Goal: Task Accomplishment & Management: Manage account settings

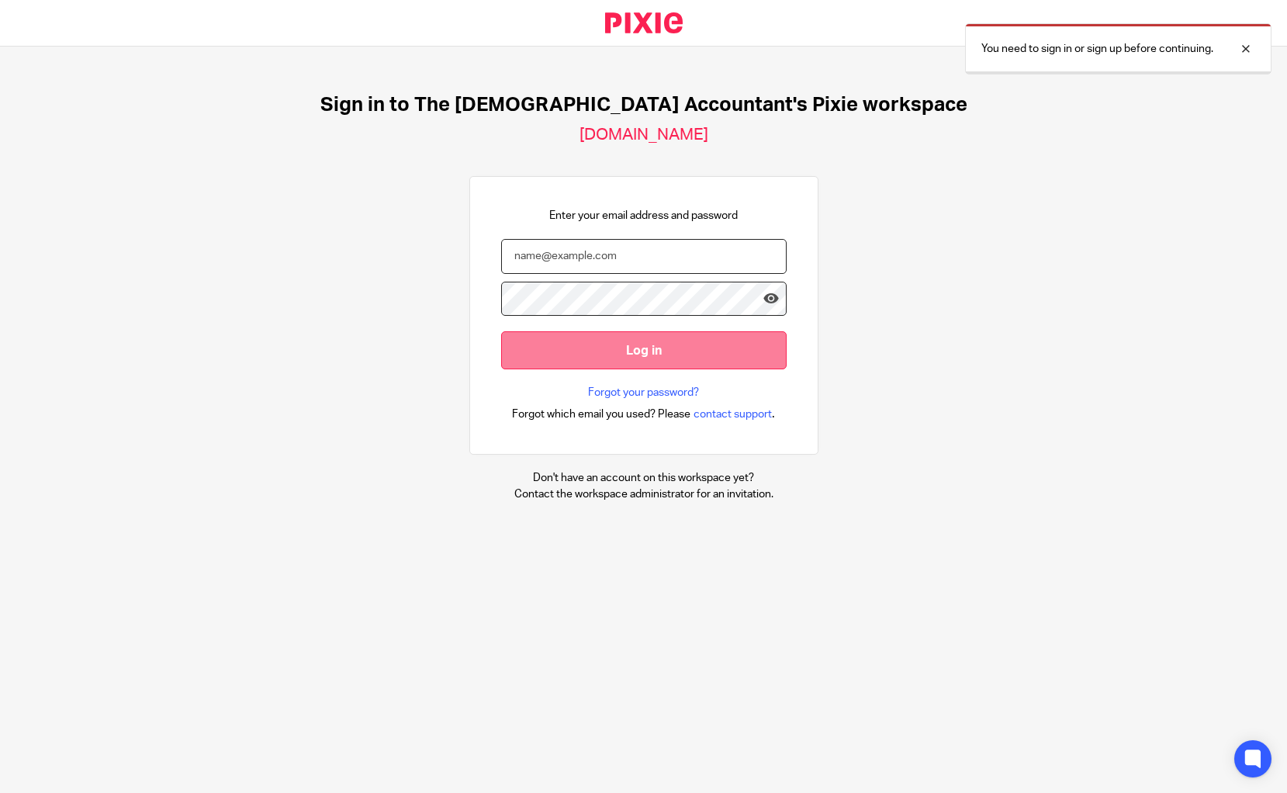
type input "[EMAIL_ADDRESS][DOMAIN_NAME]"
click at [629, 343] on input "Log in" at bounding box center [643, 350] width 285 height 38
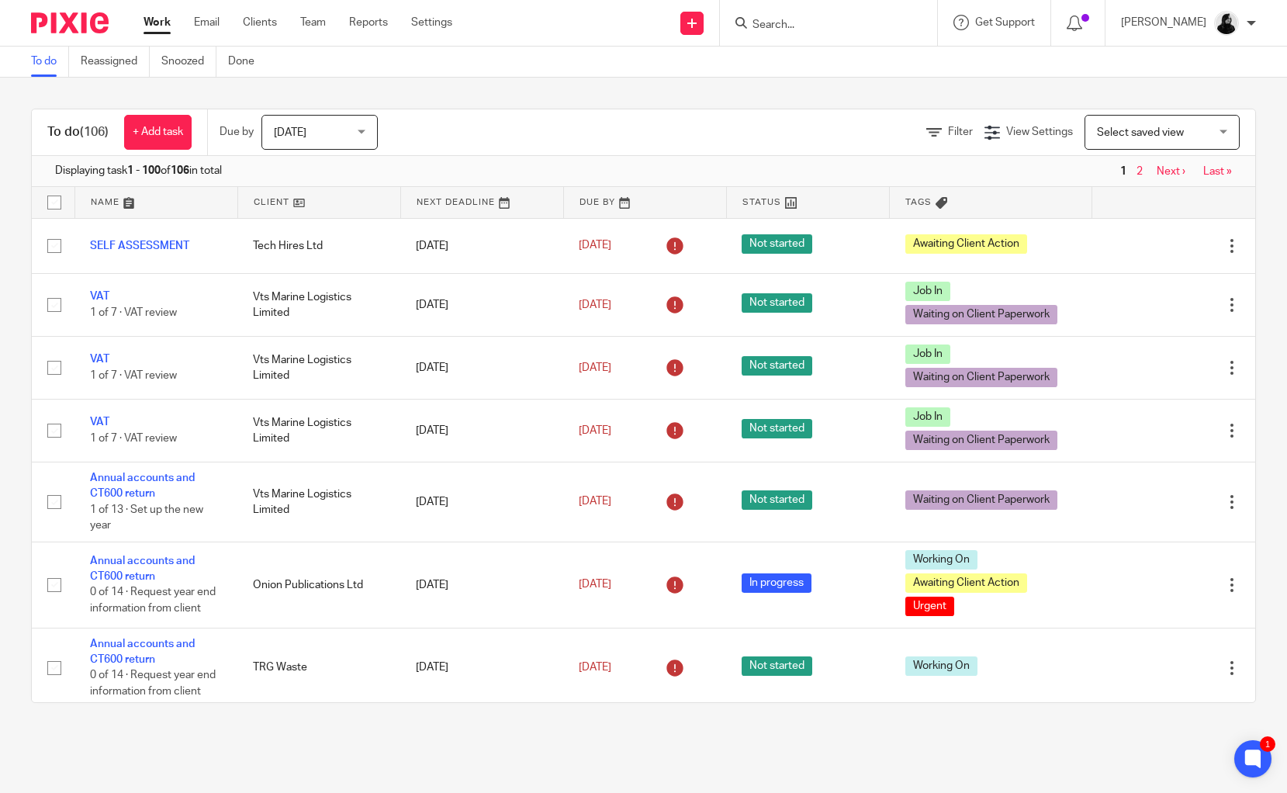
click at [823, 27] on input "Search" at bounding box center [821, 26] width 140 height 14
type input "CDF"
click at [835, 67] on link at bounding box center [844, 60] width 192 height 23
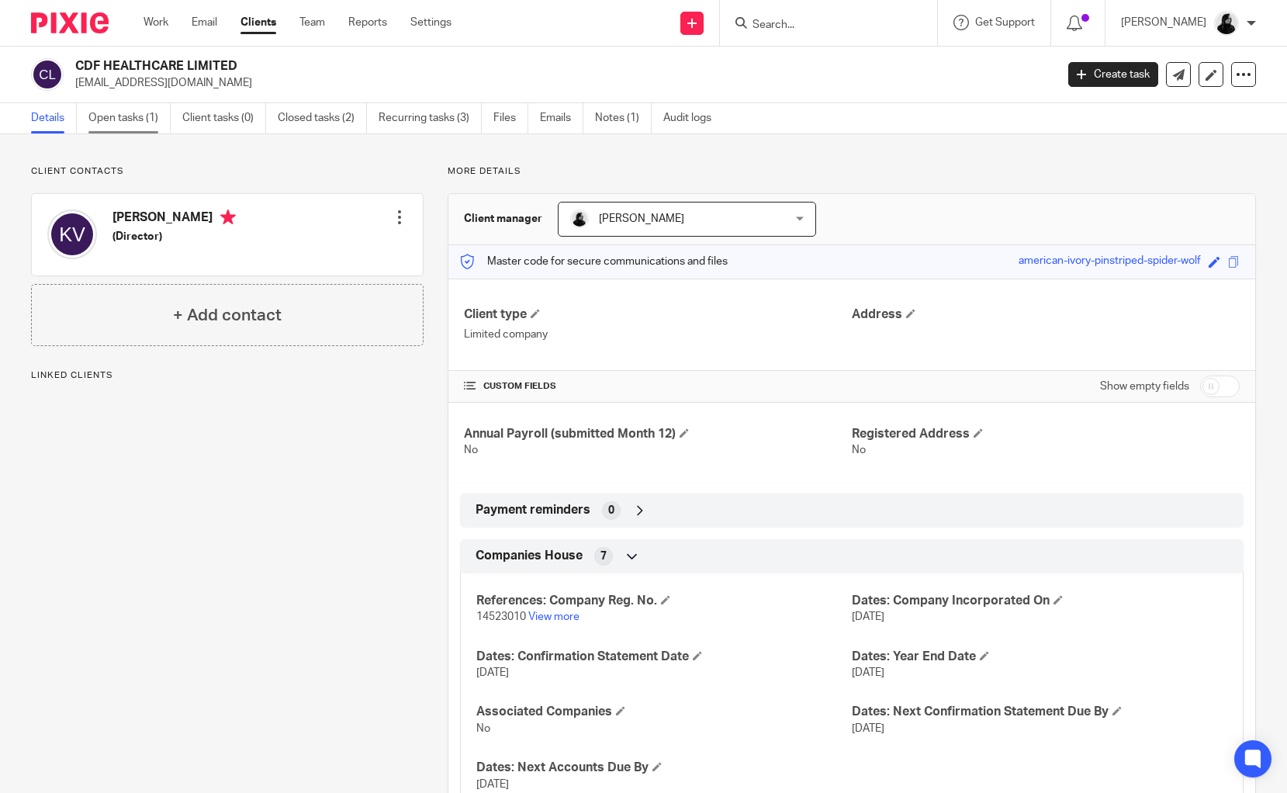
click at [138, 118] on link "Open tasks (1)" at bounding box center [129, 118] width 82 height 30
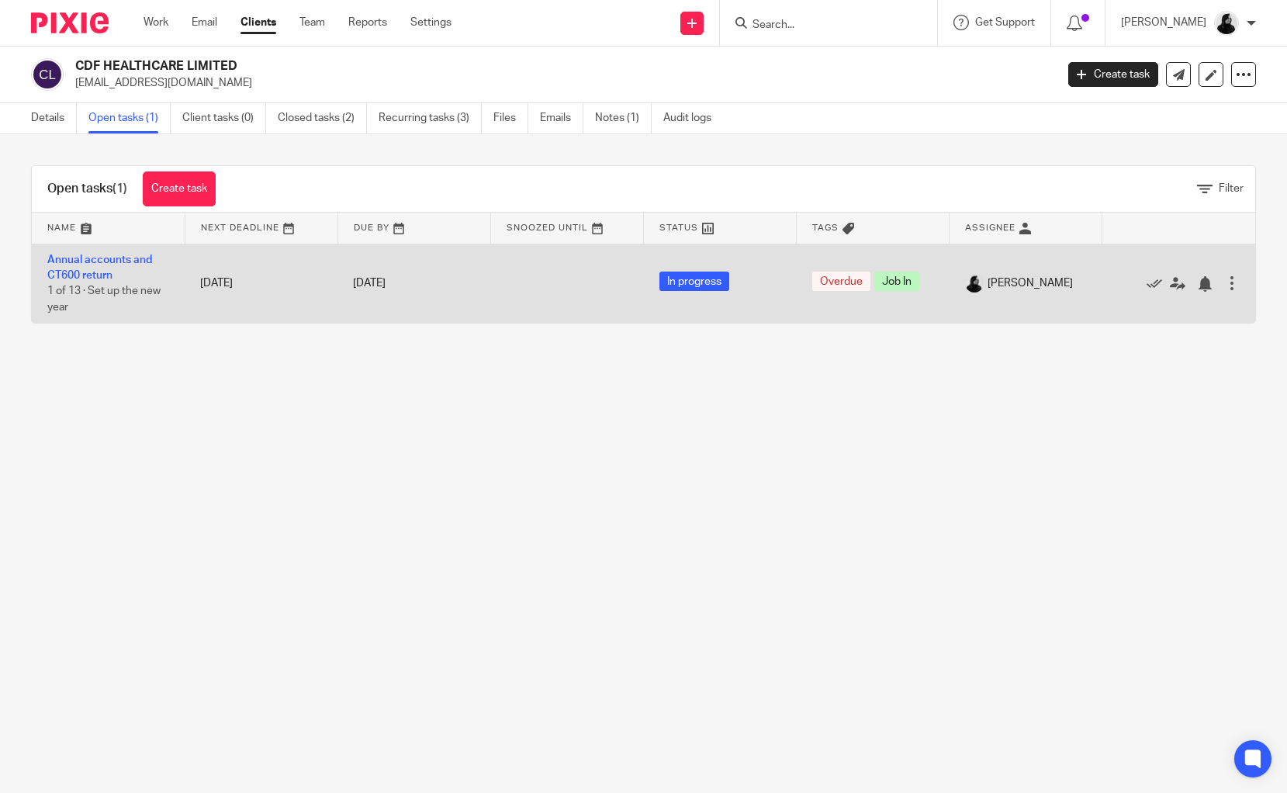
click at [78, 266] on td "Annual accounts and CT600 return 1 of 13 · Set up the new year" at bounding box center [108, 283] width 153 height 79
click at [82, 271] on link "Annual accounts and CT600 return" at bounding box center [99, 267] width 105 height 26
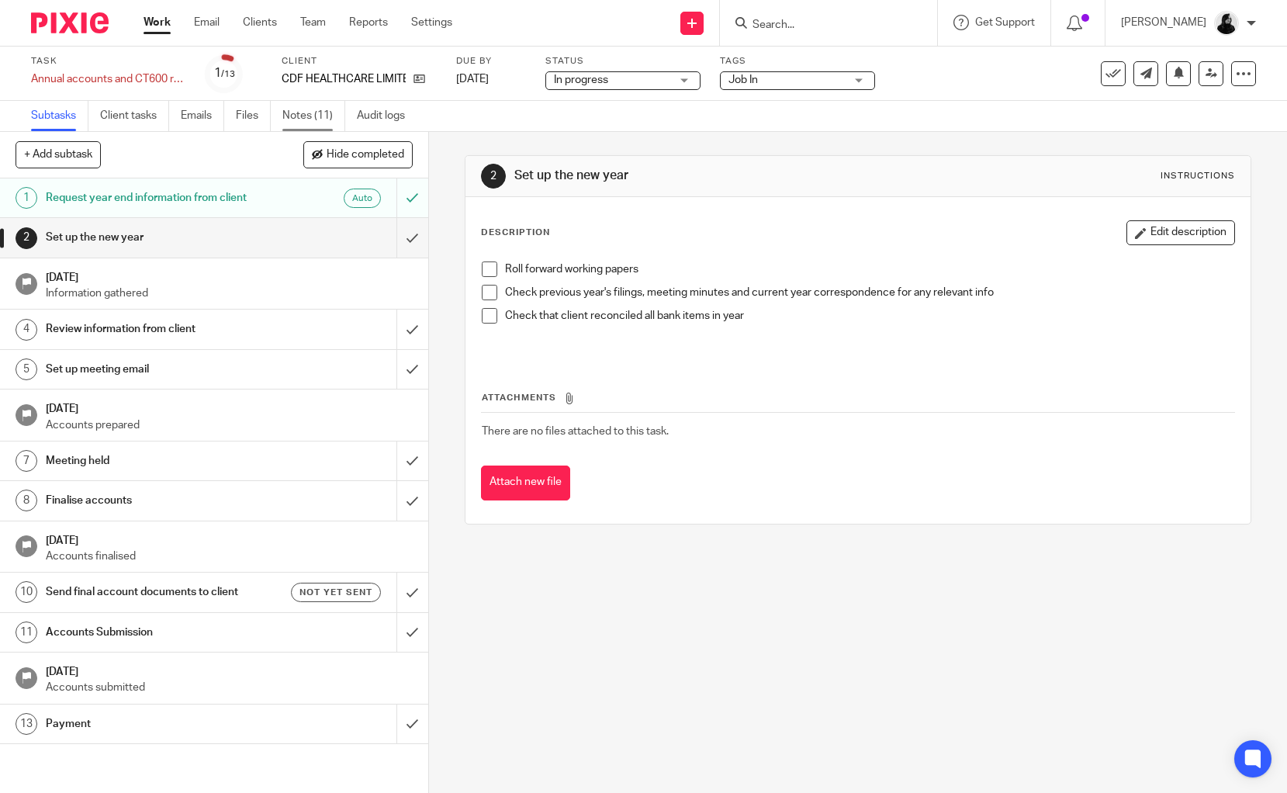
click at [312, 113] on link "Notes (11)" at bounding box center [313, 116] width 63 height 30
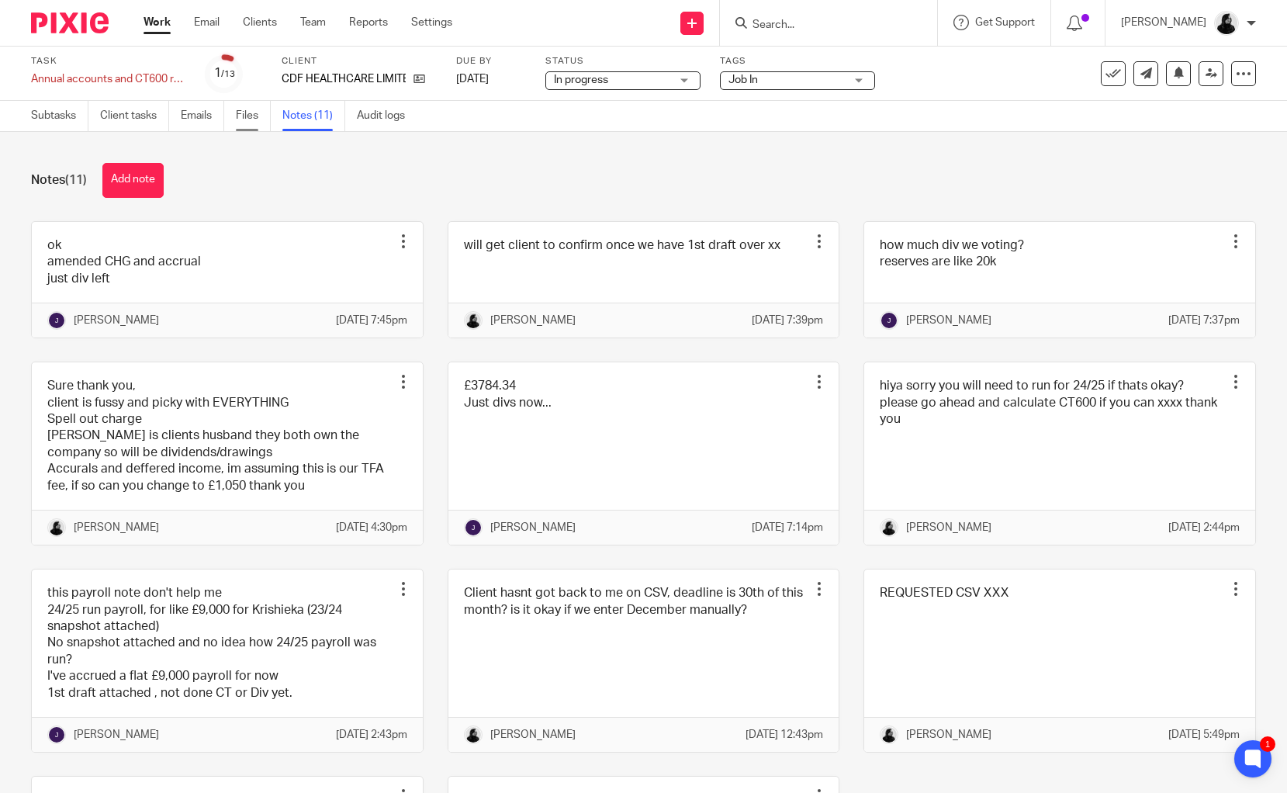
click at [253, 113] on link "Files" at bounding box center [253, 116] width 35 height 30
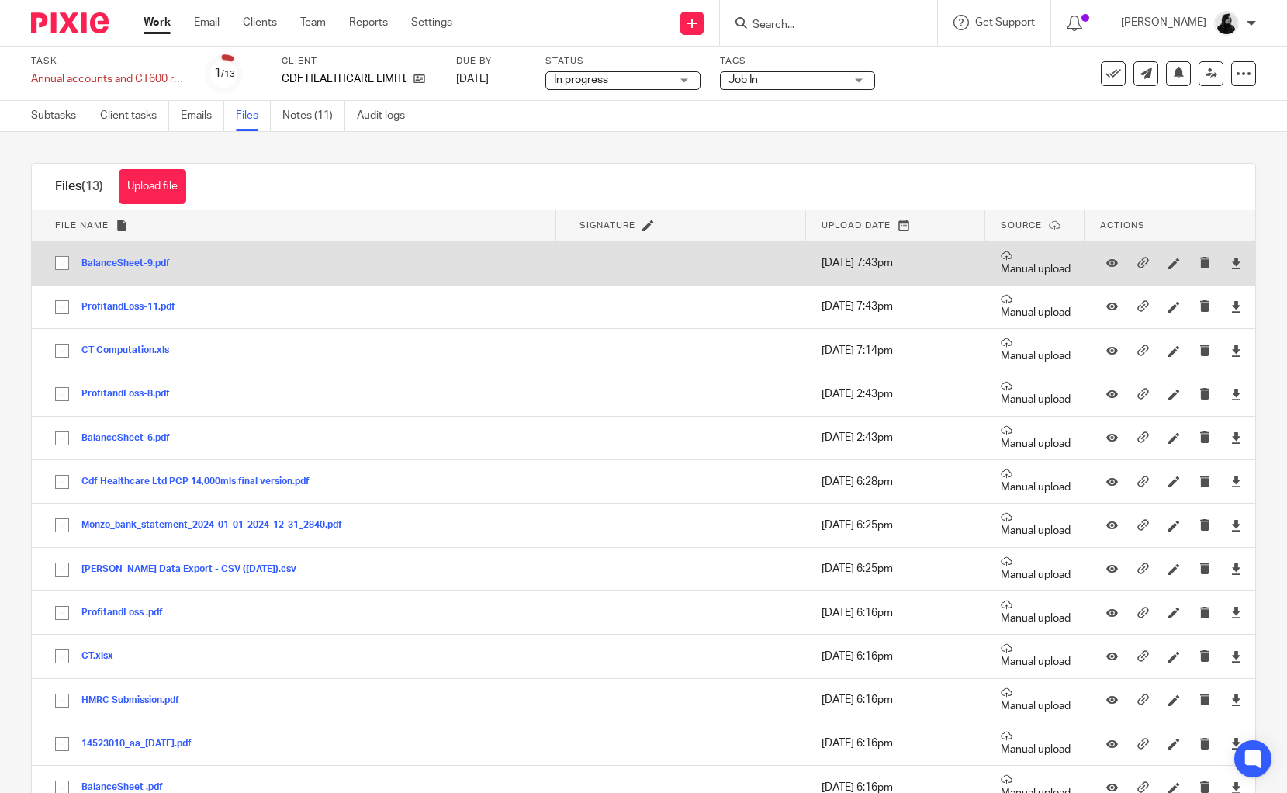
click at [59, 263] on input "checkbox" at bounding box center [61, 262] width 29 height 29
checkbox input "true"
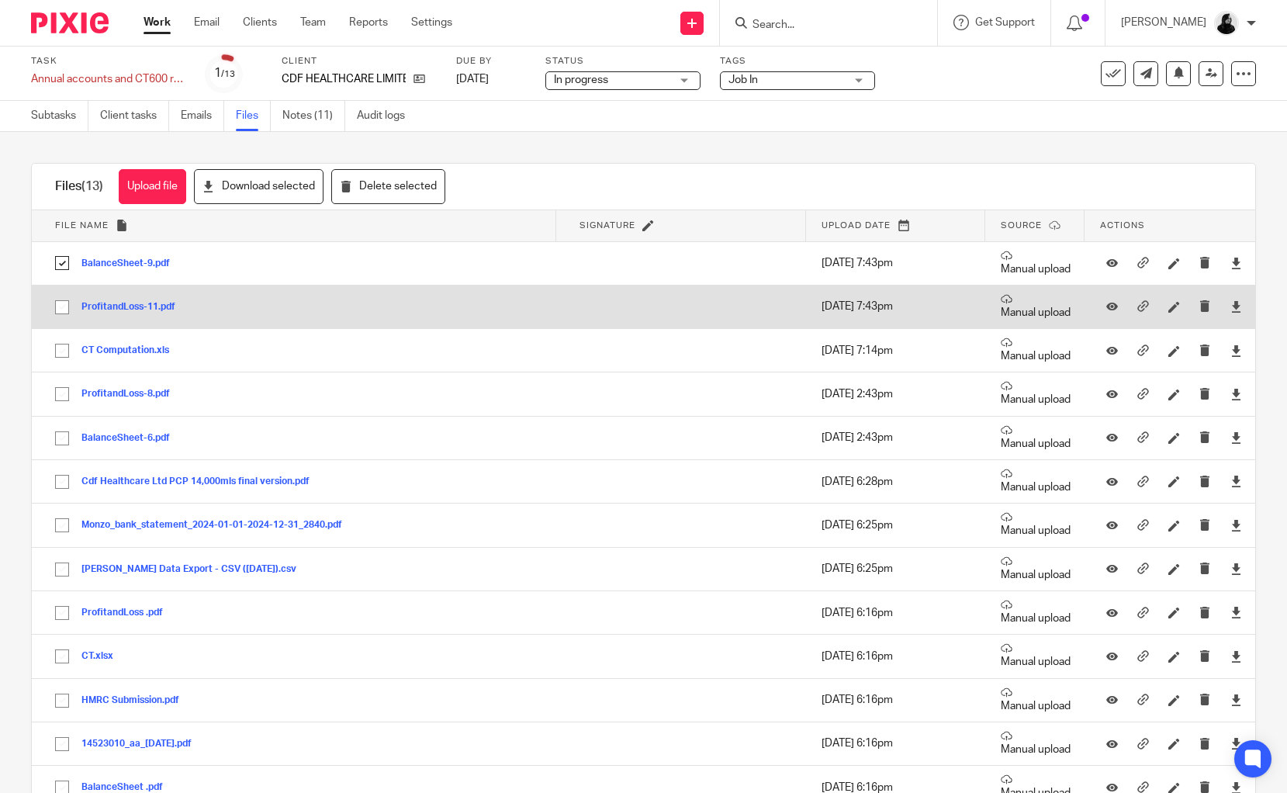
click at [55, 292] on td "ProfitandLoss-11.pdf ProfitandLoss-11 Save" at bounding box center [294, 306] width 524 height 43
click at [56, 301] on input "checkbox" at bounding box center [61, 306] width 29 height 29
checkbox input "true"
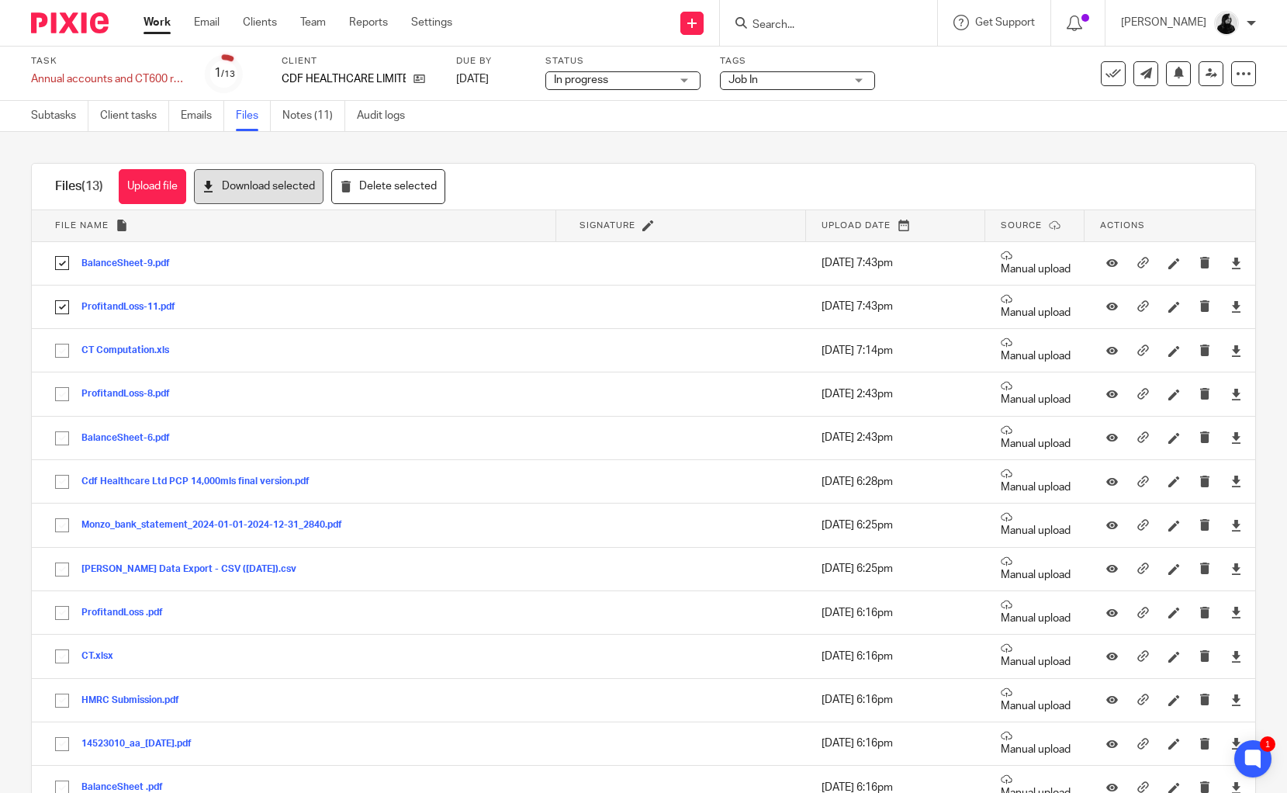
click at [308, 185] on button "Download selected" at bounding box center [259, 186] width 130 height 35
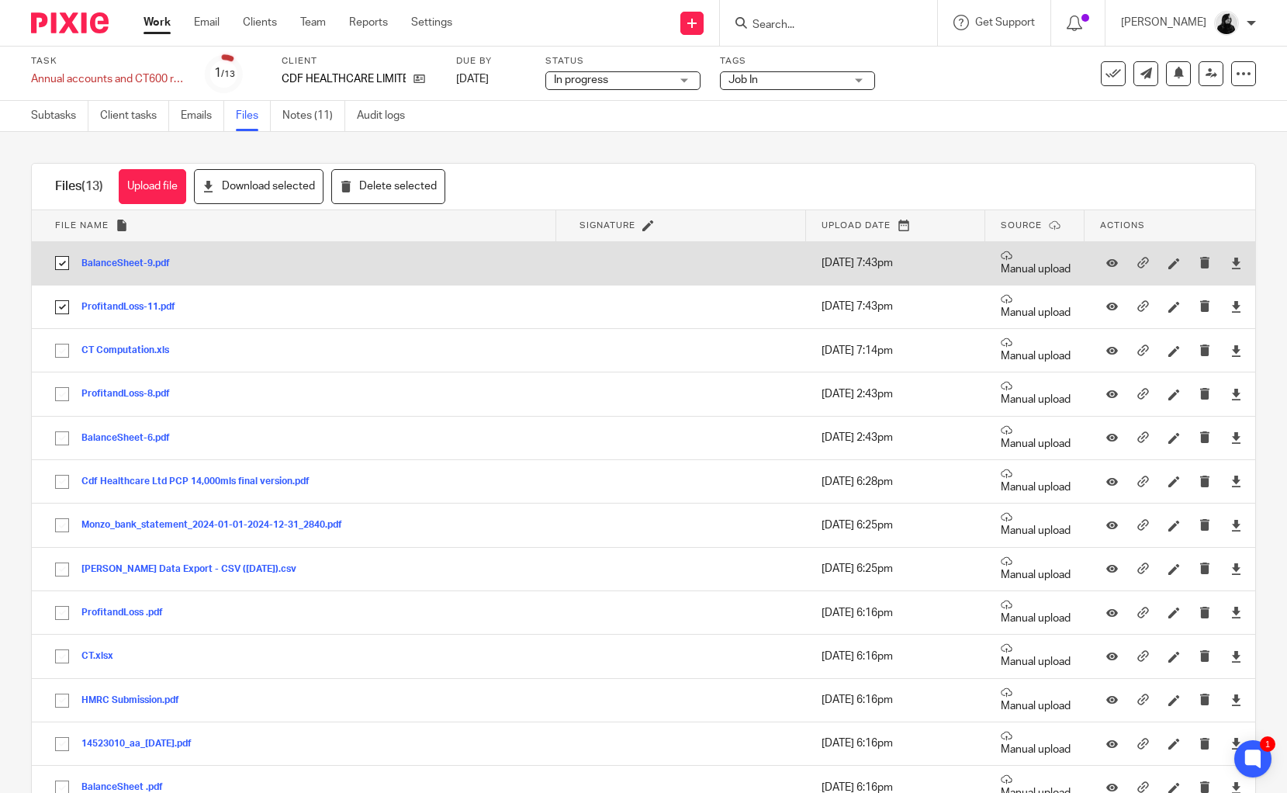
click at [116, 261] on button "BalanceSheet-9.pdf" at bounding box center [131, 263] width 100 height 11
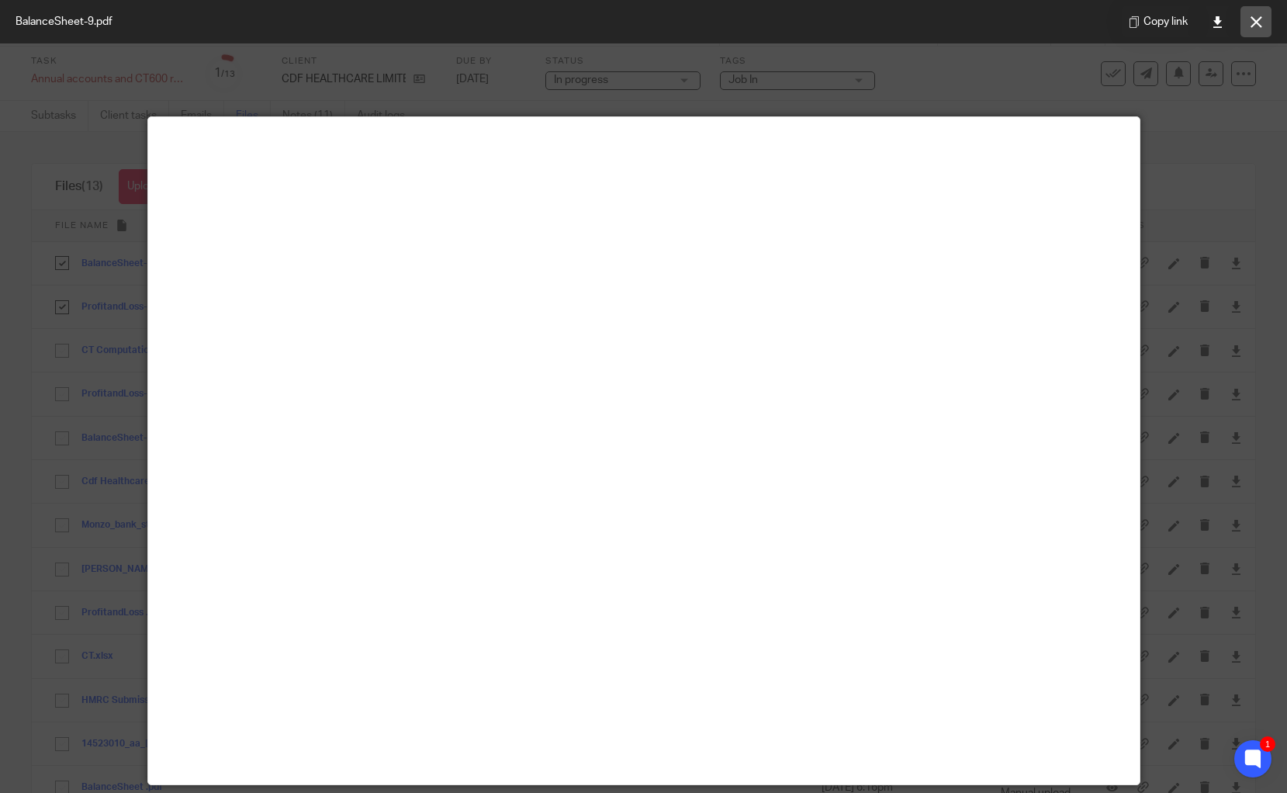
click at [1260, 28] on button at bounding box center [1255, 21] width 31 height 31
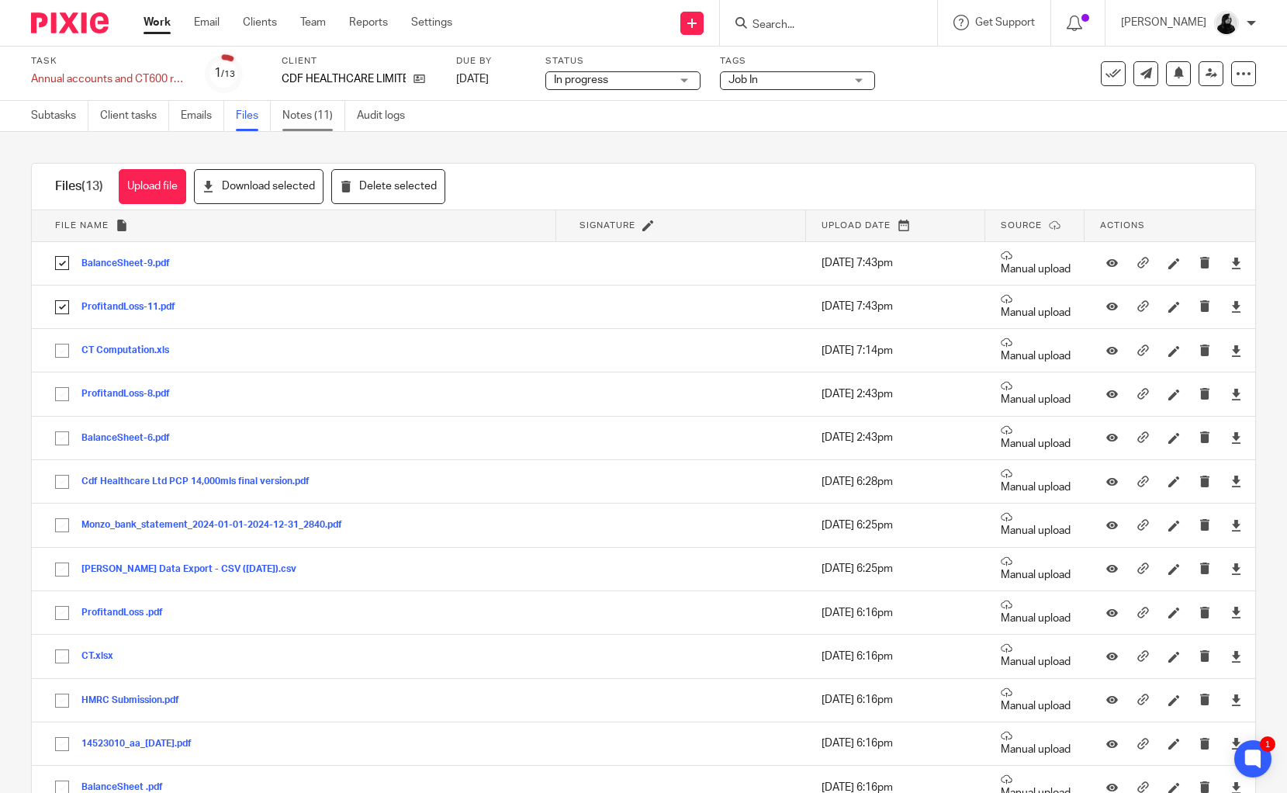
click at [334, 116] on link "Notes (11)" at bounding box center [313, 116] width 63 height 30
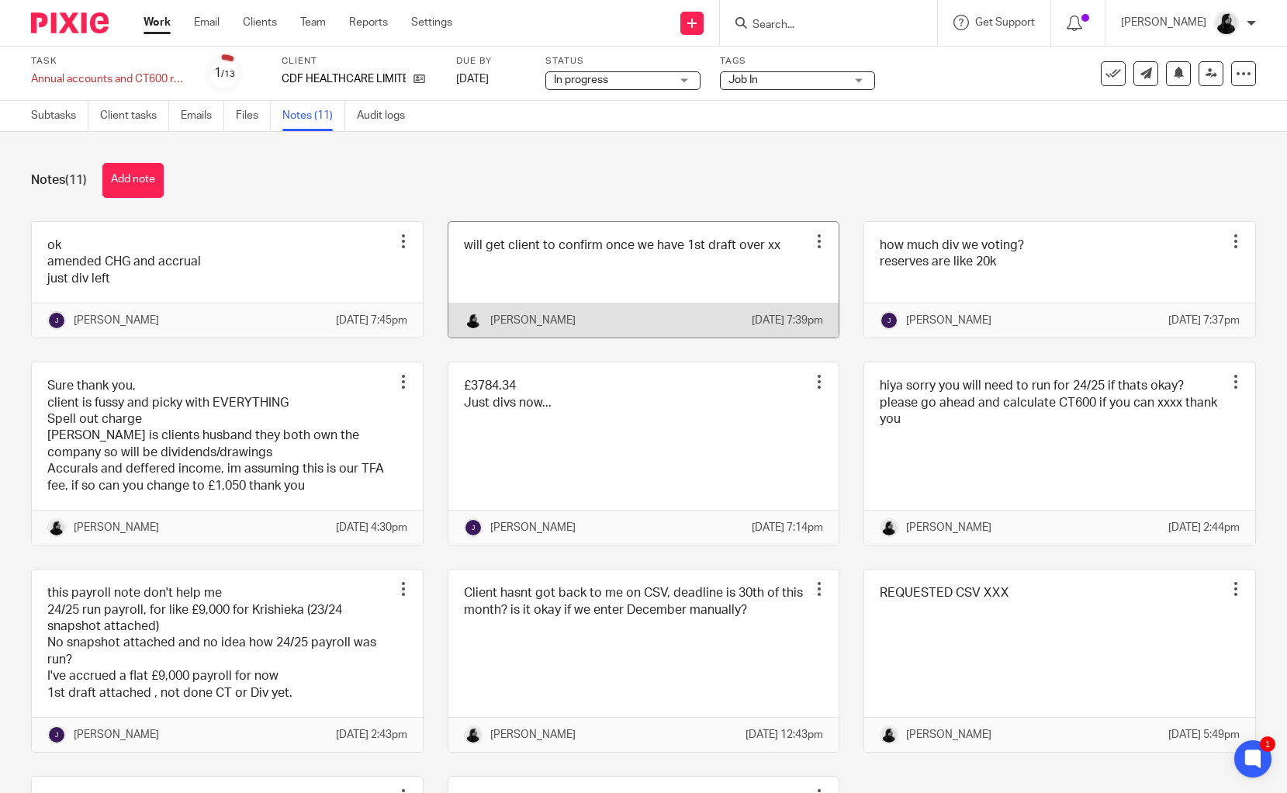
click at [555, 298] on link at bounding box center [643, 280] width 391 height 116
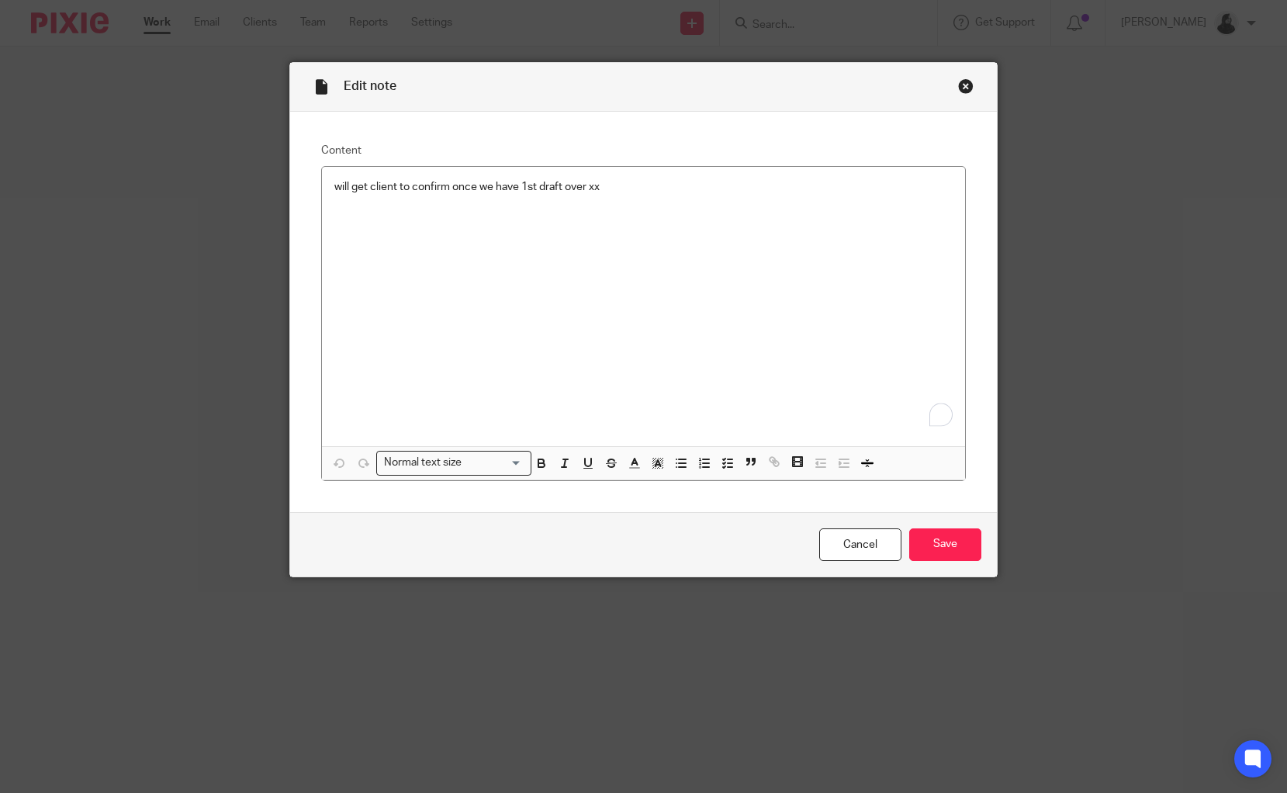
click at [952, 84] on div "Edit note" at bounding box center [643, 87] width 706 height 49
click at [963, 86] on div "Close this dialog window" at bounding box center [966, 86] width 16 height 16
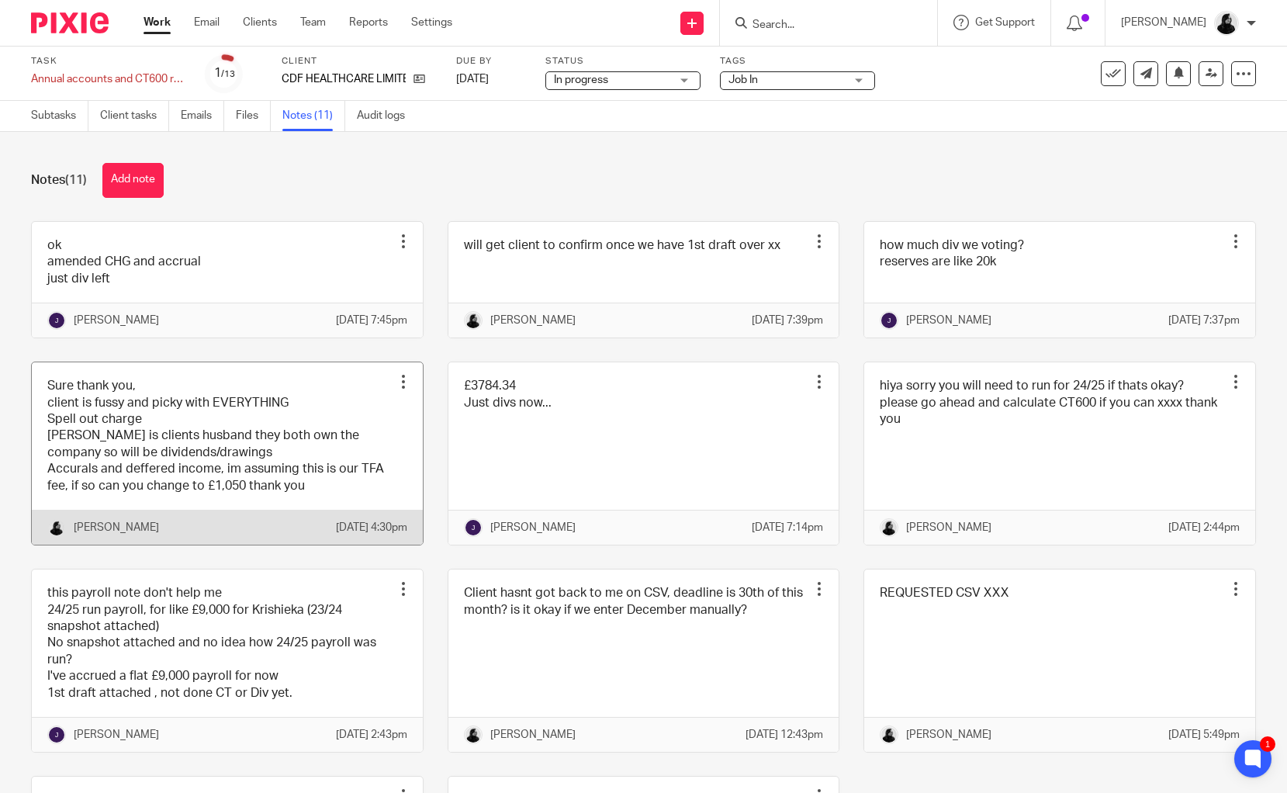
click at [238, 484] on link at bounding box center [227, 453] width 391 height 182
